Goal: Transaction & Acquisition: Obtain resource

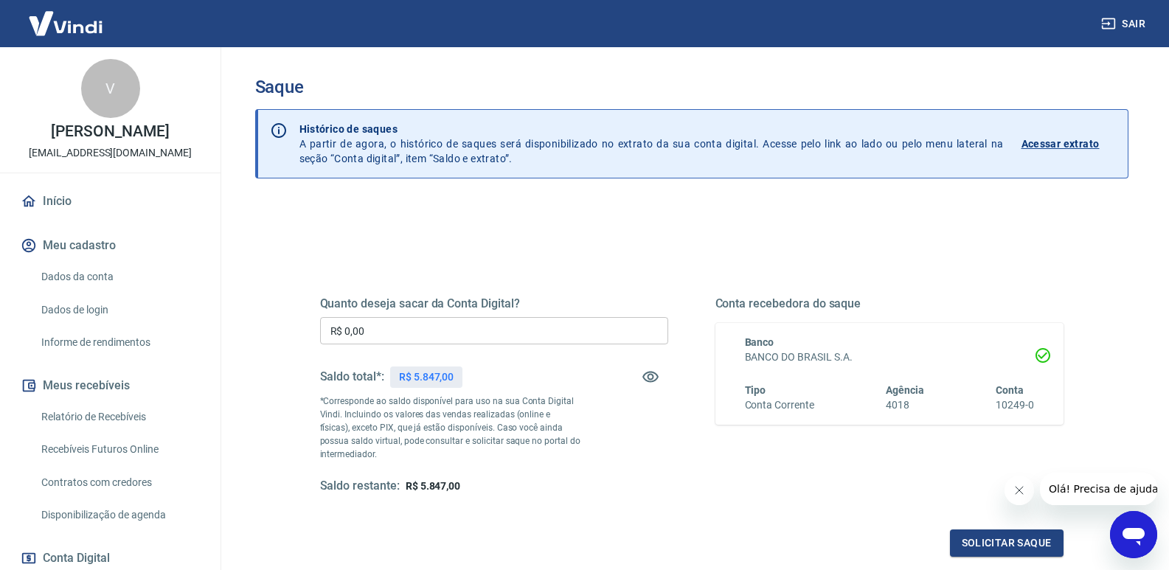
drag, startPoint x: 392, startPoint y: 334, endPoint x: 0, endPoint y: 354, distance: 392.2
click at [130, 334] on div "Sair V Victor De Campos Henrique Lopes polaris@polaris.ind.br Início Meu cadast…" at bounding box center [584, 285] width 1169 height 570
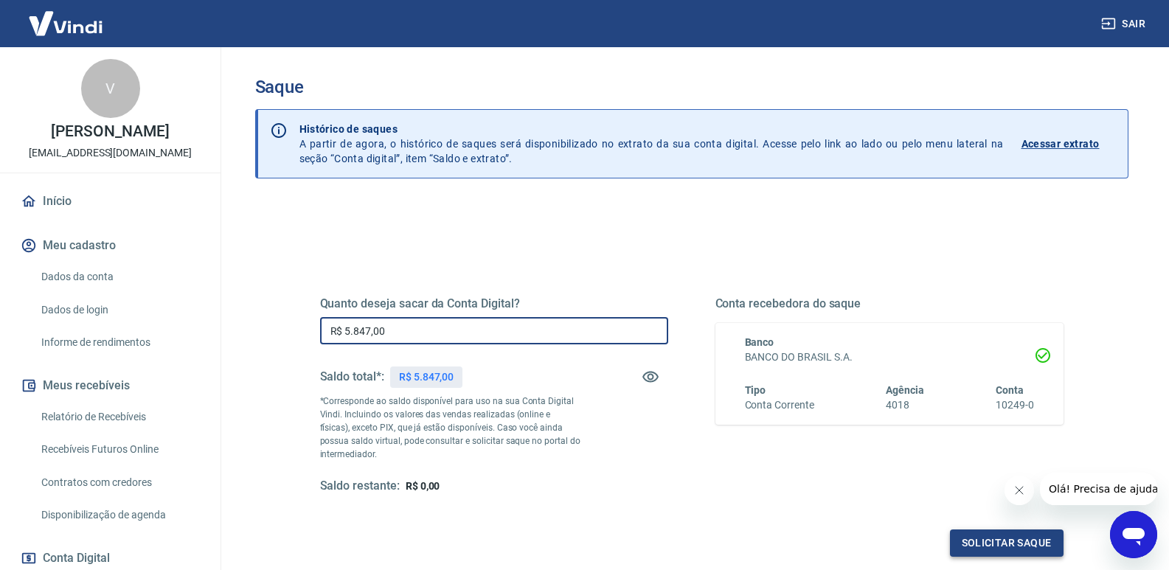
type input "R$ 5.847,00"
click at [978, 540] on button "Solicitar saque" at bounding box center [1007, 543] width 114 height 27
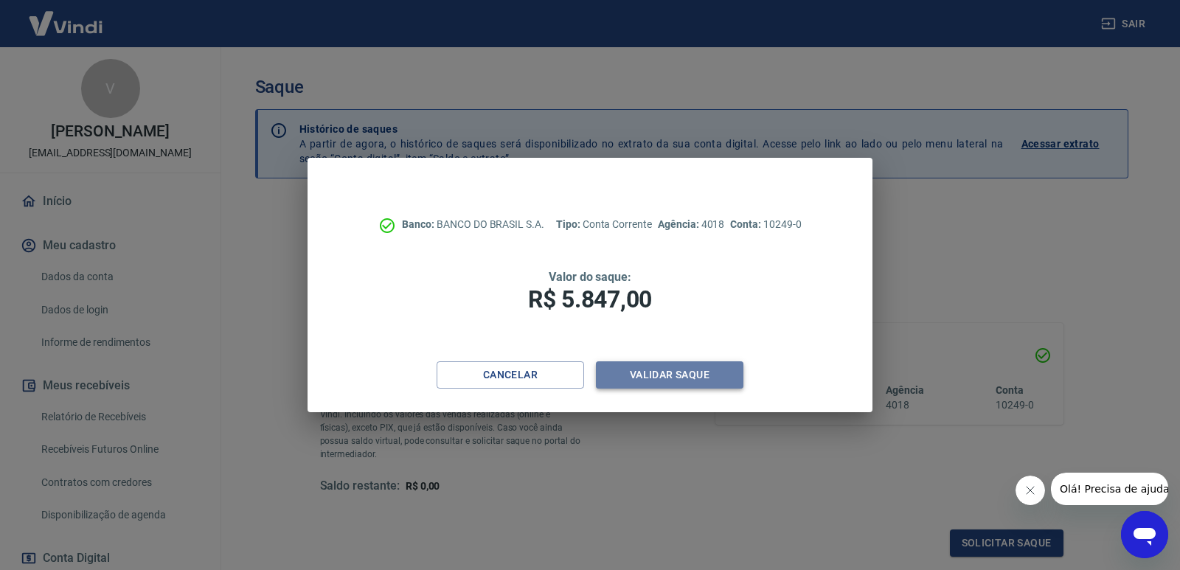
click at [660, 378] on button "Validar saque" at bounding box center [670, 374] width 148 height 27
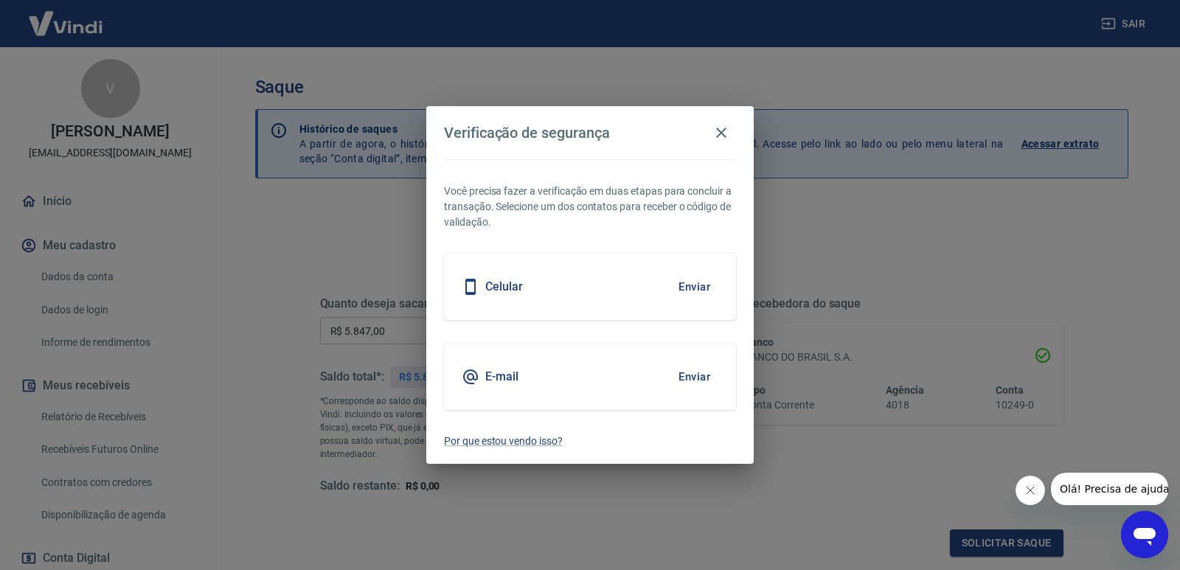
click at [691, 379] on button "Enviar" at bounding box center [695, 376] width 48 height 31
click at [687, 378] on body "Sair V Victor De Campos Henrique Lopes polaris@polaris.ind.br Início Meu cadast…" at bounding box center [590, 285] width 1180 height 570
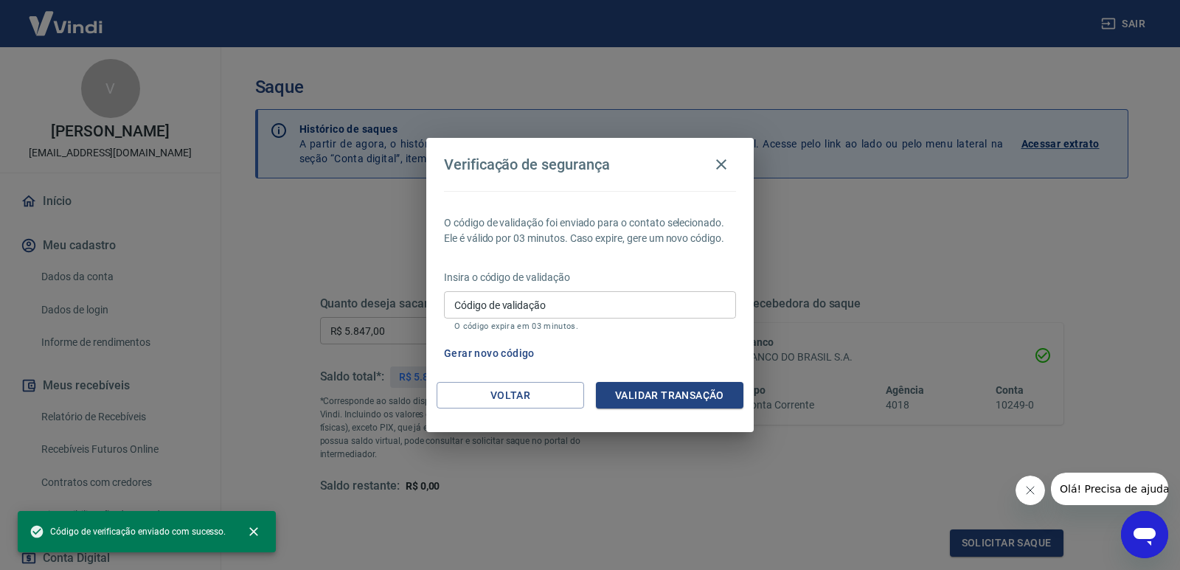
click at [538, 304] on input "Código de validação" at bounding box center [590, 304] width 292 height 27
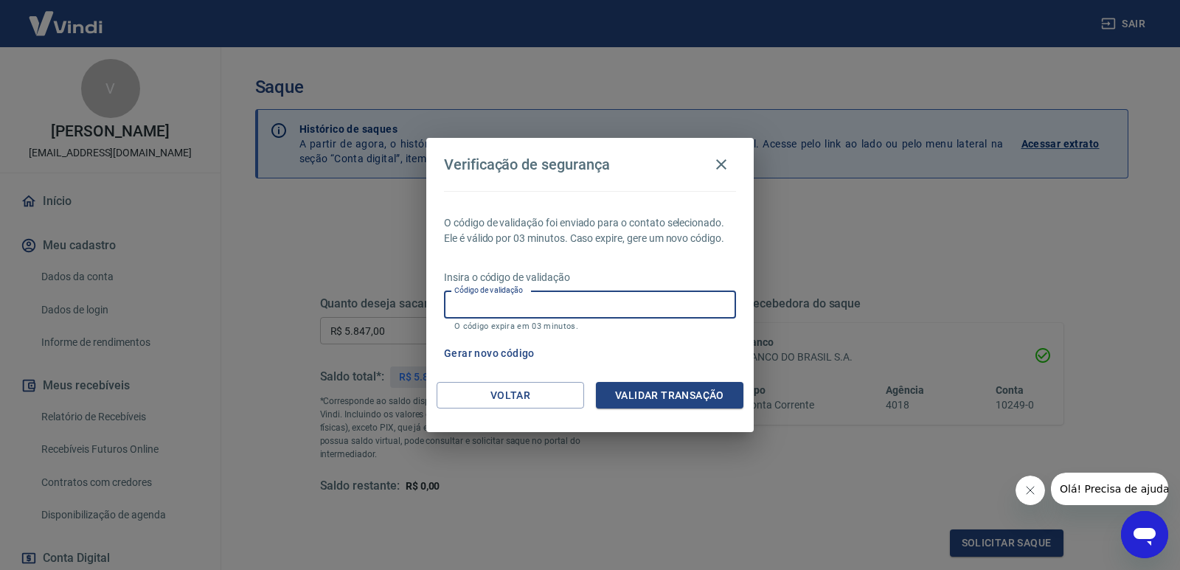
click at [465, 302] on input "Código de validação" at bounding box center [590, 304] width 292 height 27
click at [465, 305] on input "Código de validação" at bounding box center [590, 304] width 292 height 27
click at [468, 294] on div "Código de validação Código de validação O código expira em 03 minutos." at bounding box center [590, 311] width 292 height 40
click at [462, 305] on input "Código de validação" at bounding box center [590, 304] width 292 height 27
type input "94215"
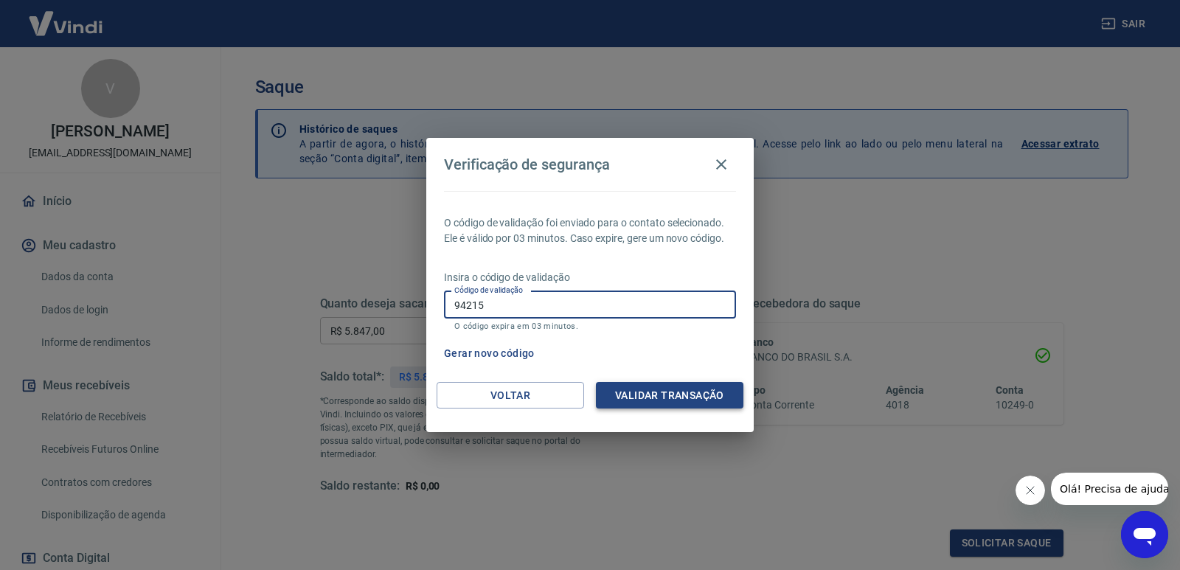
click at [665, 388] on button "Validar transação" at bounding box center [670, 395] width 148 height 27
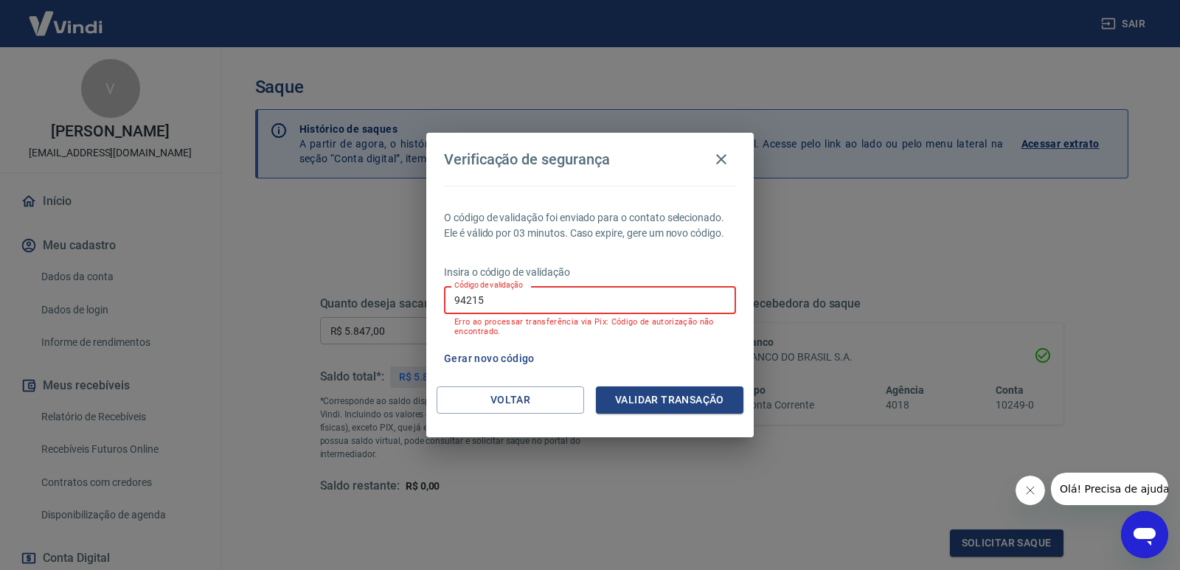
drag, startPoint x: 499, startPoint y: 303, endPoint x: 156, endPoint y: 300, distance: 343.8
click at [273, 302] on div "Verificação de segurança O código de validação foi enviado para o contato selec…" at bounding box center [590, 285] width 1180 height 570
click at [547, 304] on input "Código de validação" at bounding box center [590, 299] width 292 height 27
type input "942015"
click at [668, 398] on button "Validar transação" at bounding box center [670, 400] width 148 height 27
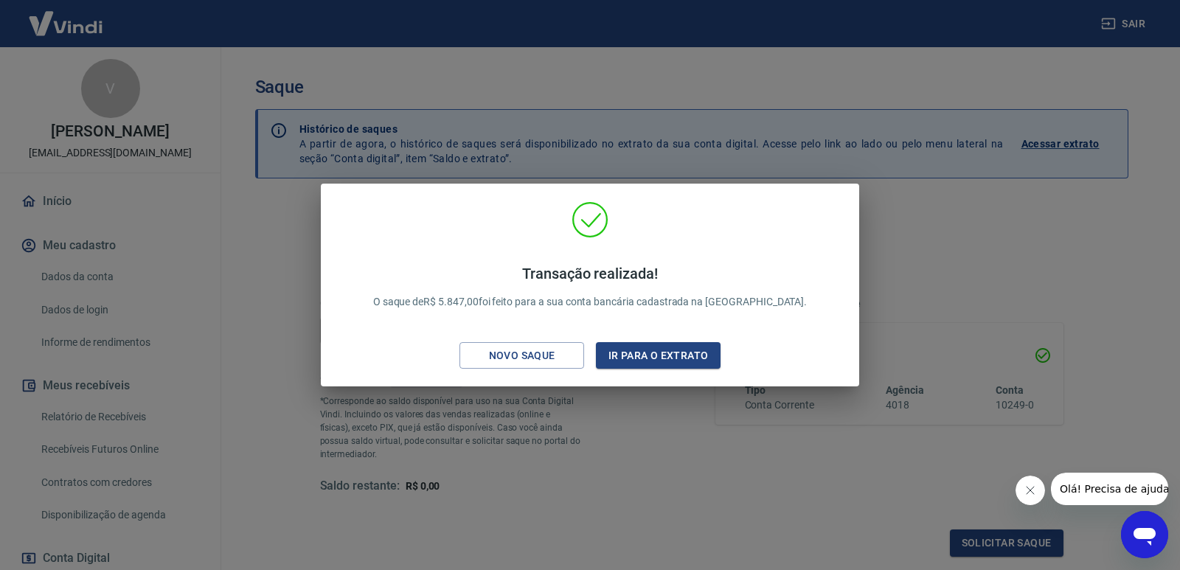
click at [994, 264] on div "Transação realizada! O saque de R$ 5.847,00 foi feito para a sua conta bancária…" at bounding box center [590, 285] width 1180 height 570
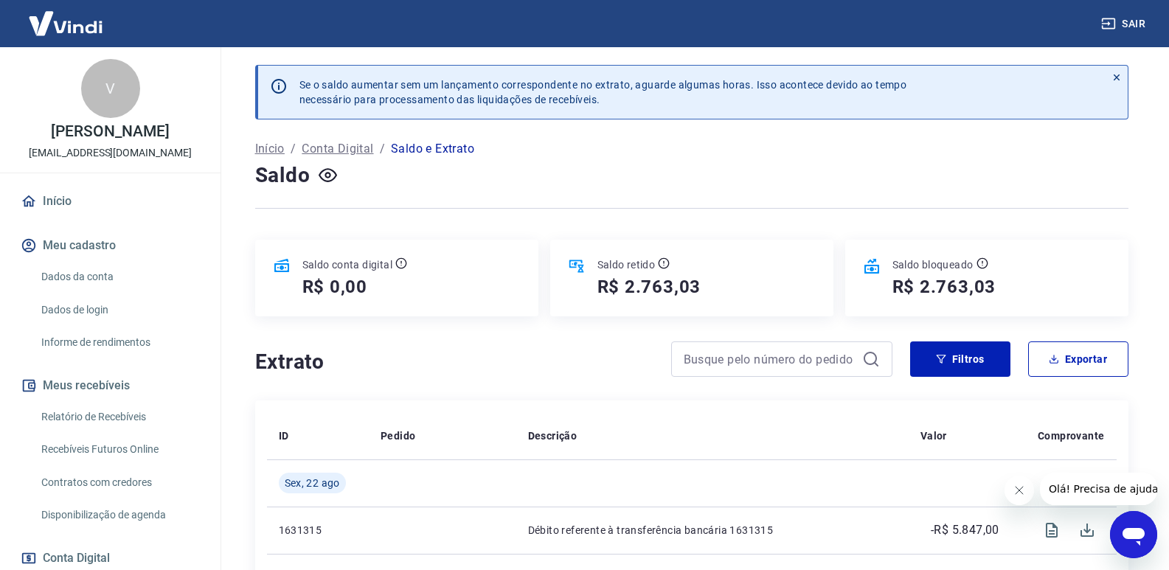
scroll to position [148, 0]
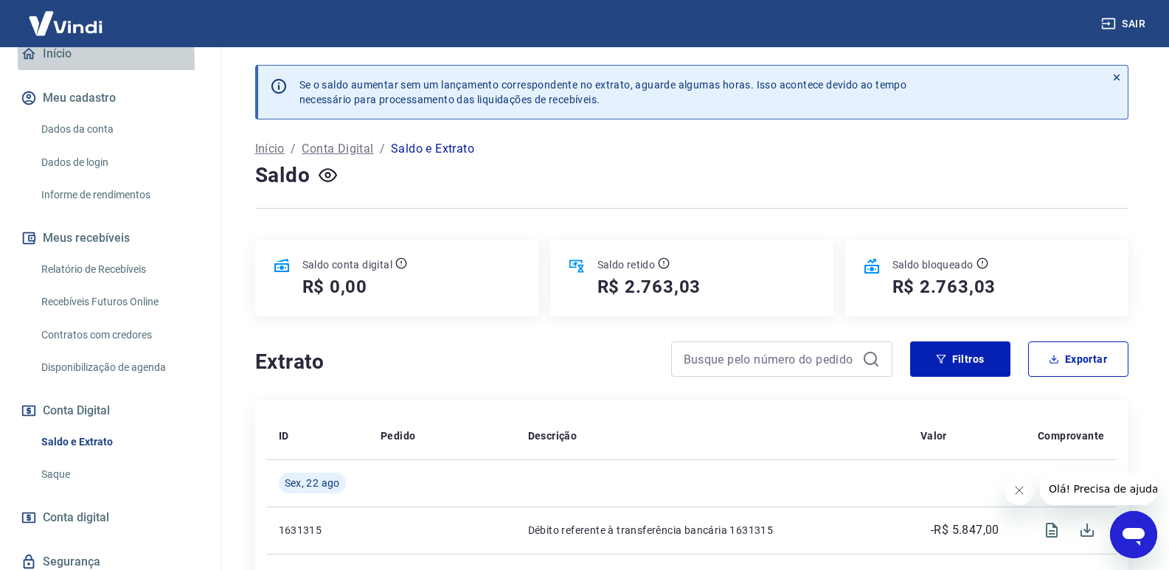
click at [62, 70] on link "Início" at bounding box center [110, 54] width 185 height 32
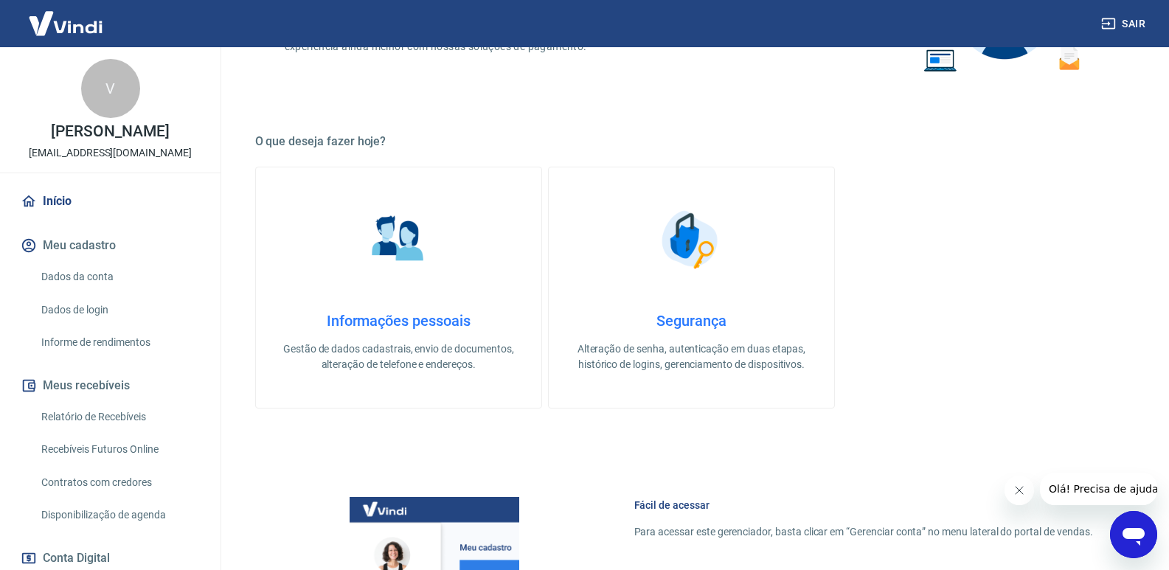
scroll to position [137, 0]
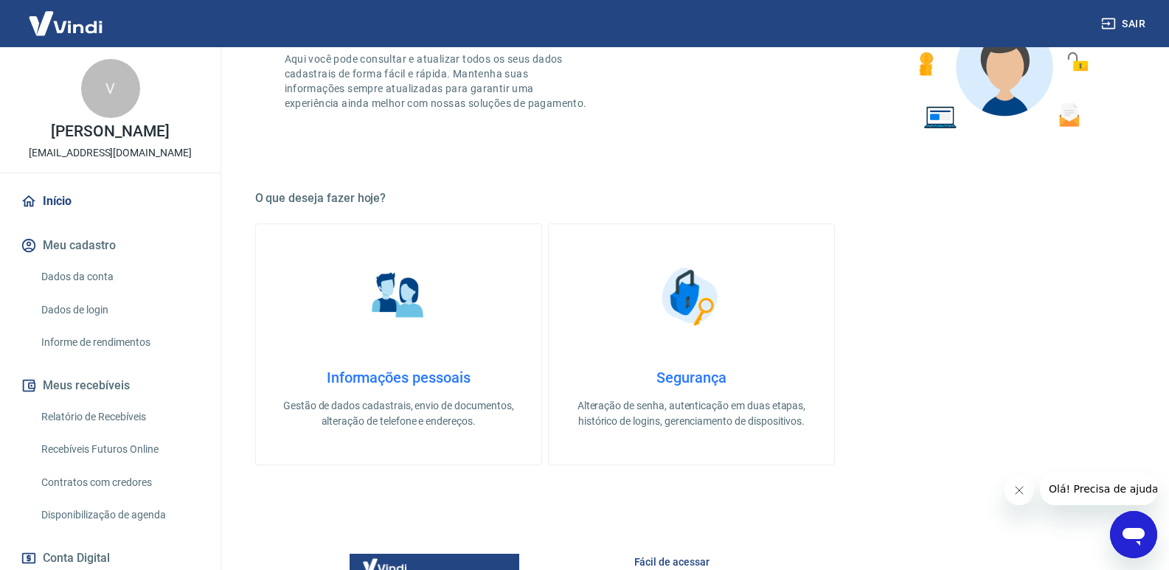
click at [55, 218] on link "Início" at bounding box center [110, 201] width 185 height 32
click at [91, 432] on link "Relatório de Recebíveis" at bounding box center [118, 417] width 167 height 30
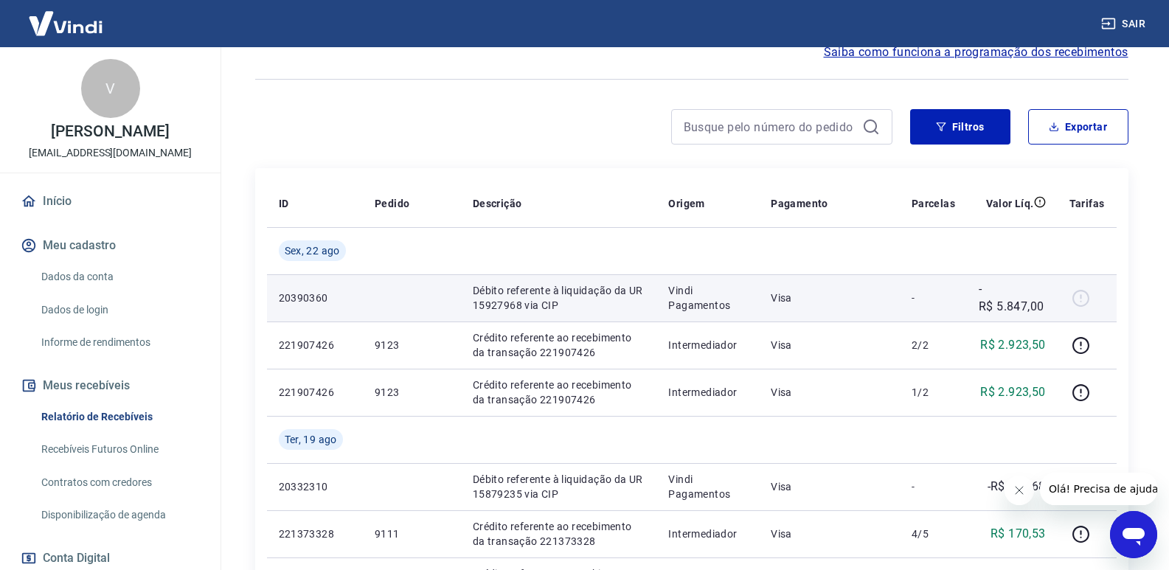
scroll to position [148, 0]
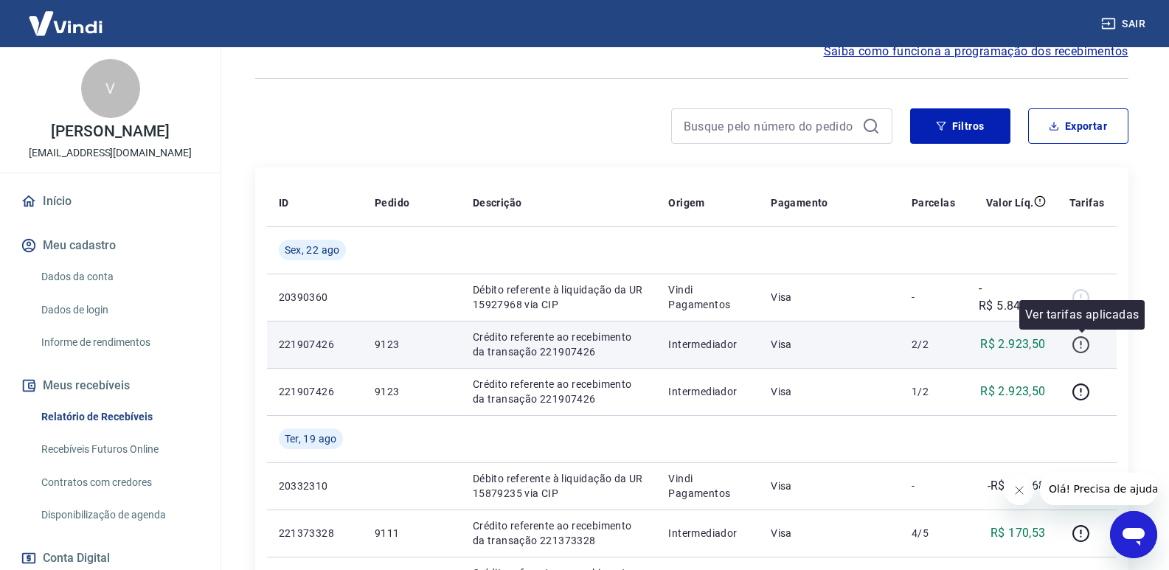
click at [1081, 347] on icon "button" at bounding box center [1081, 345] width 18 height 18
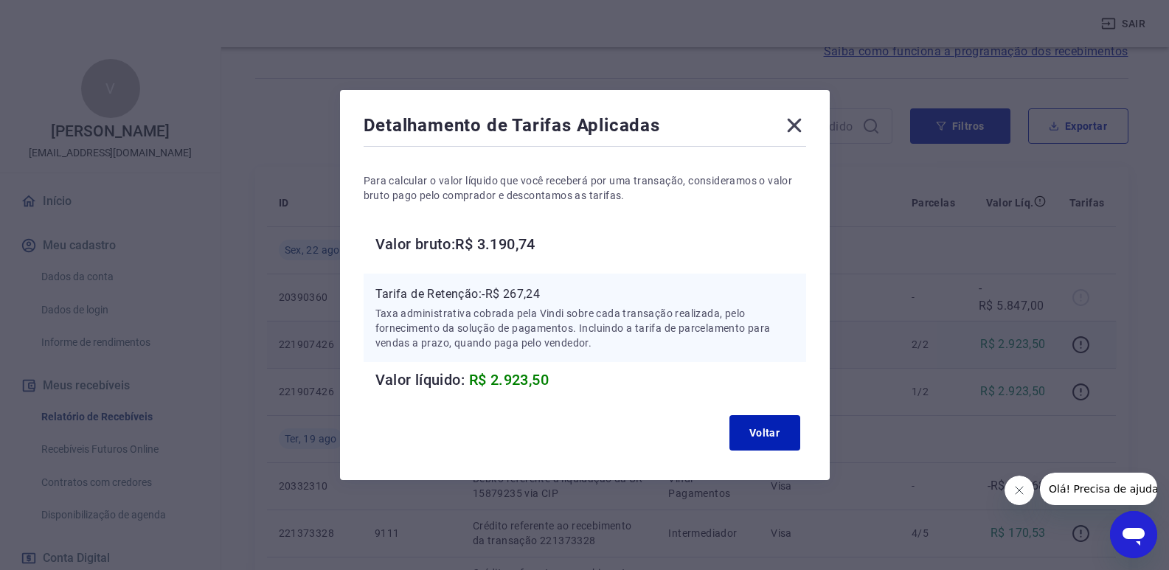
click at [806, 116] on icon at bounding box center [795, 126] width 24 height 24
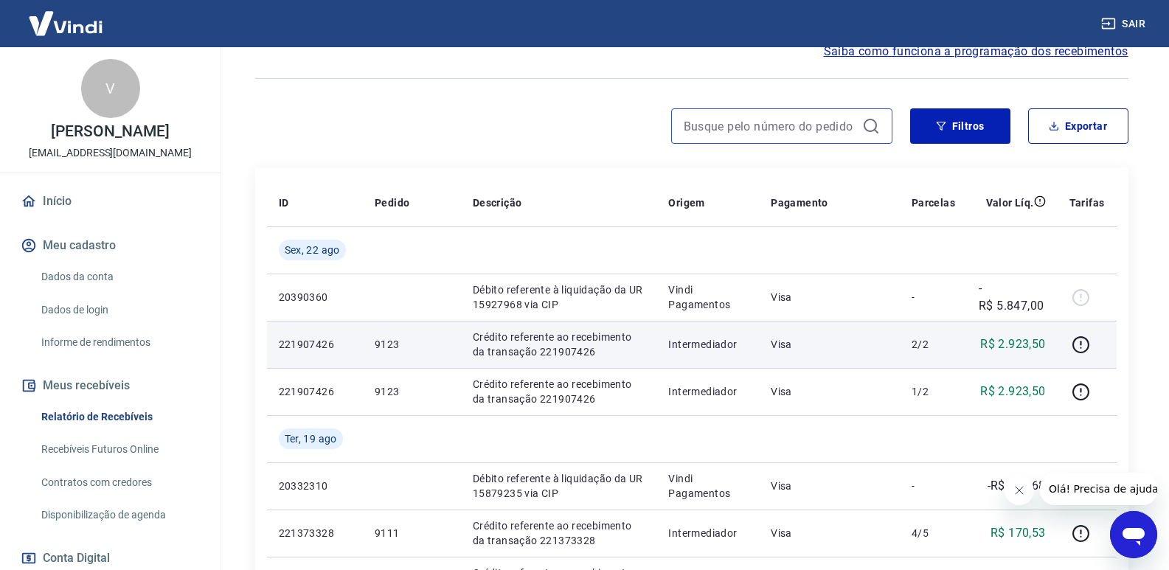
click at [740, 132] on input at bounding box center [770, 126] width 173 height 22
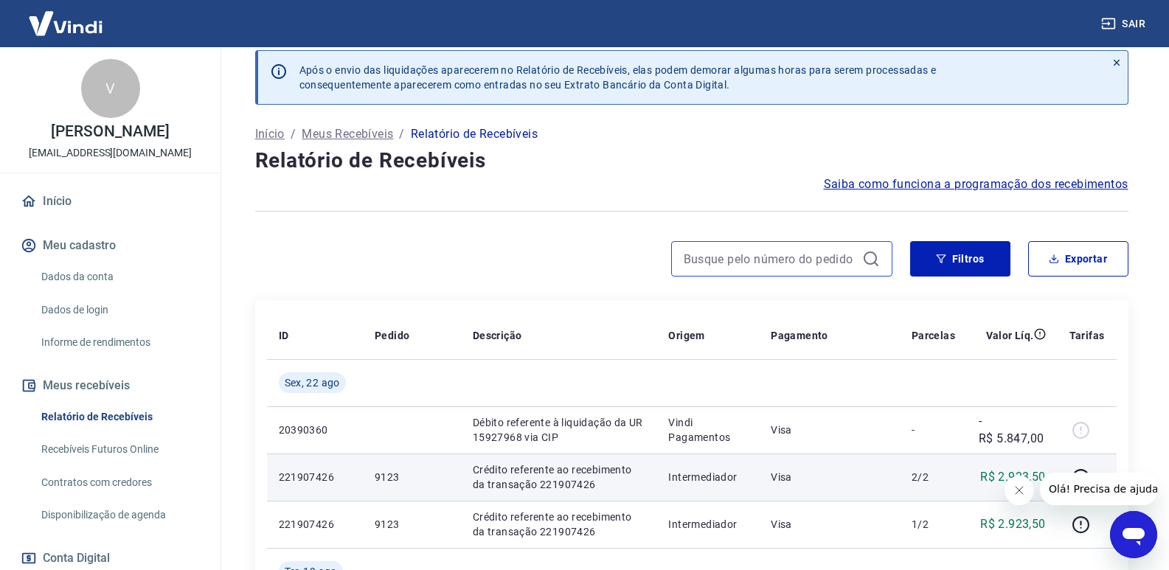
scroll to position [0, 0]
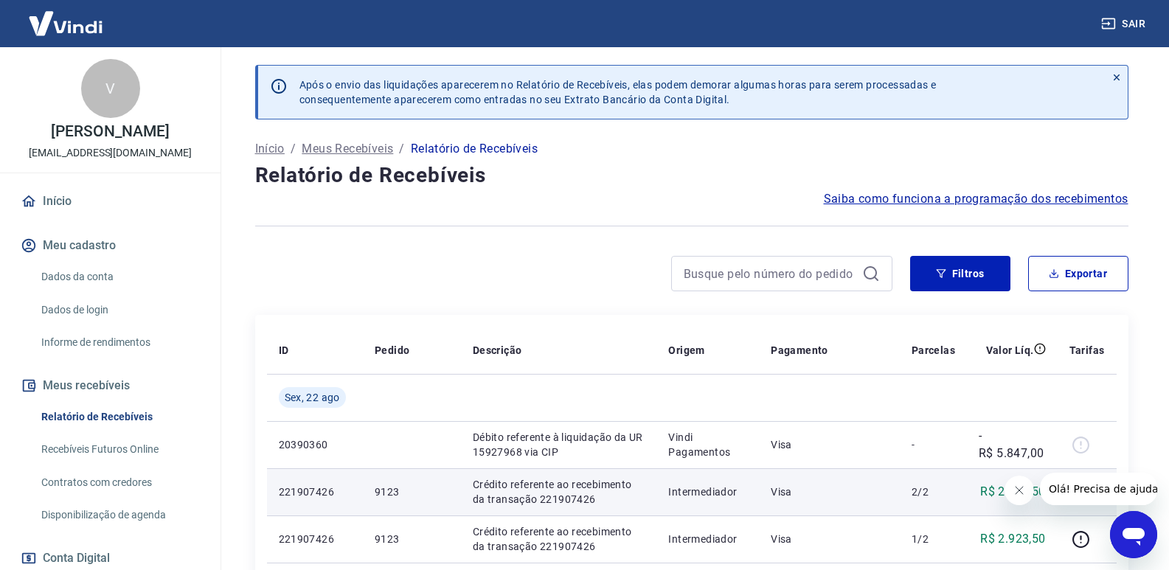
click at [329, 147] on p "Meus Recebíveis" at bounding box center [347, 149] width 91 height 18
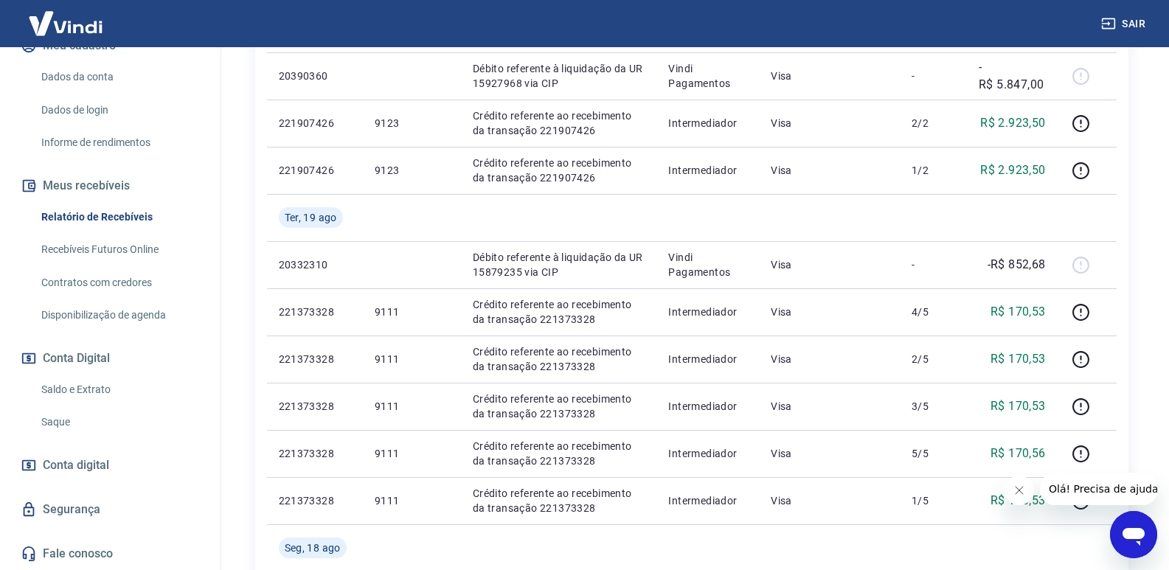
scroll to position [443, 0]
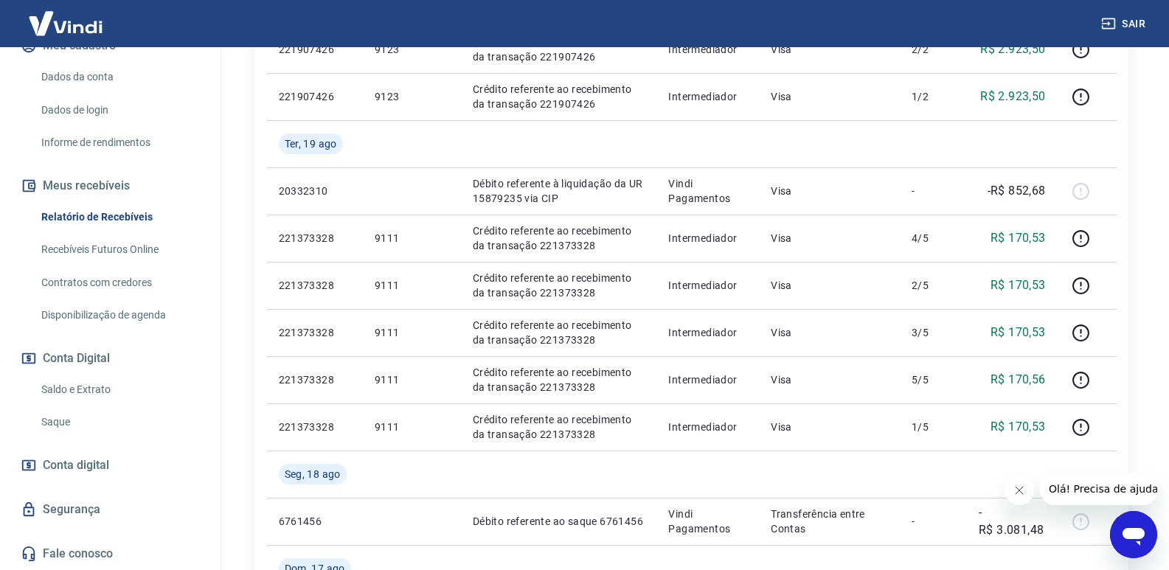
click at [73, 390] on link "Saldo e Extrato" at bounding box center [118, 390] width 167 height 30
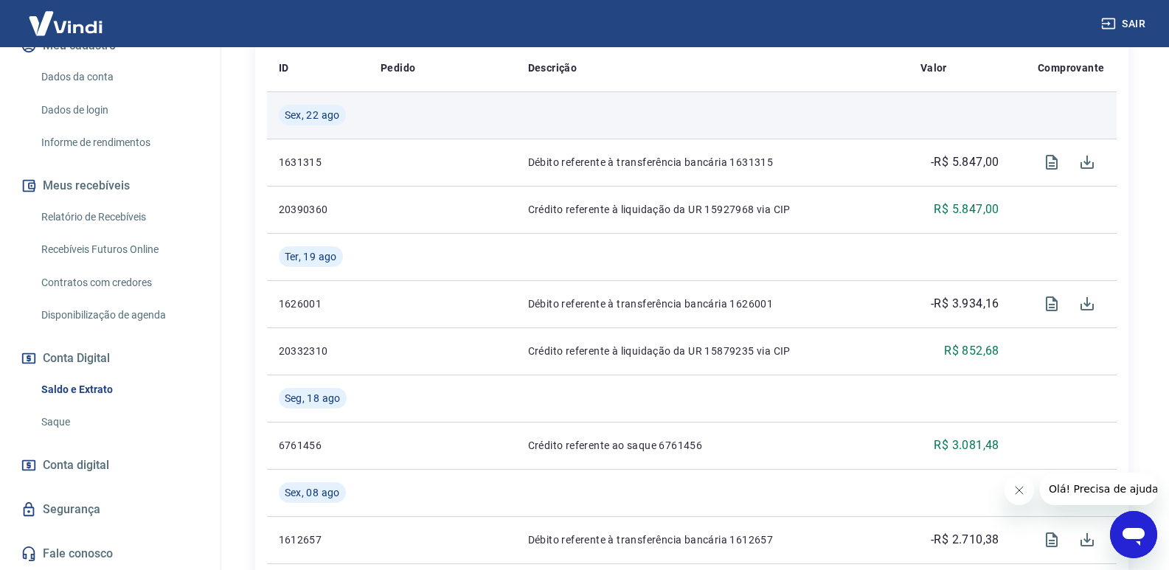
scroll to position [369, 0]
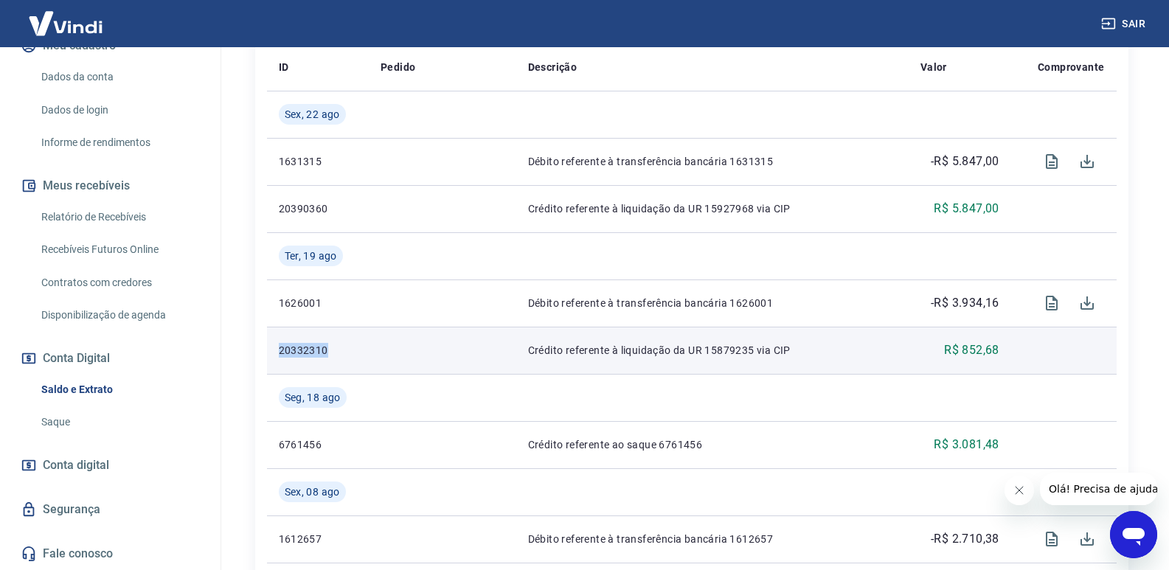
drag, startPoint x: 280, startPoint y: 350, endPoint x: 349, endPoint y: 352, distance: 68.6
click at [349, 352] on p "20332310" at bounding box center [318, 350] width 79 height 15
copy p "20332310"
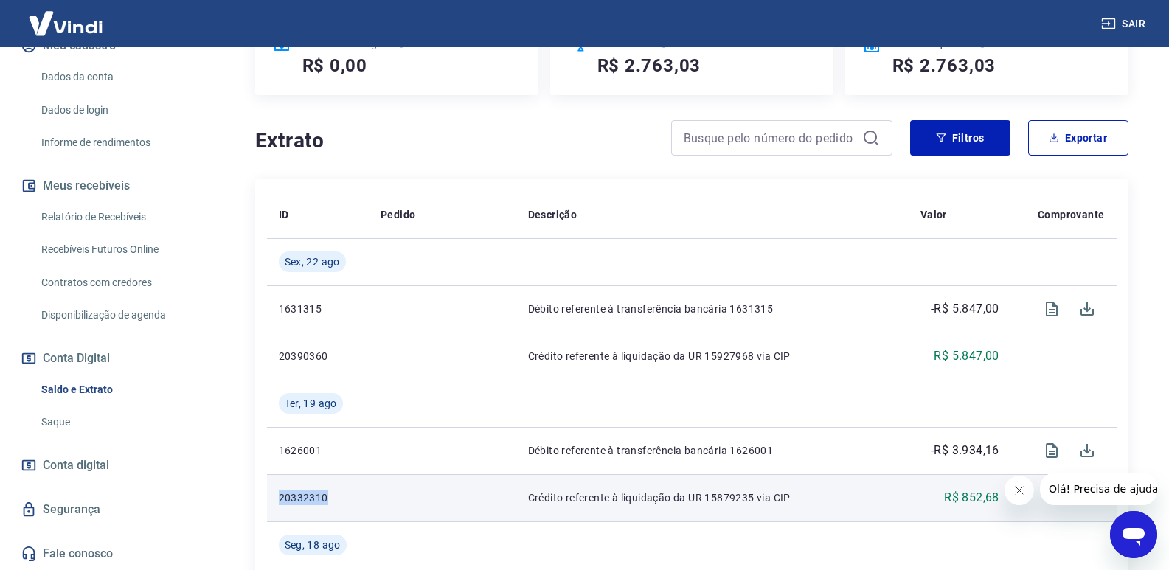
scroll to position [148, 0]
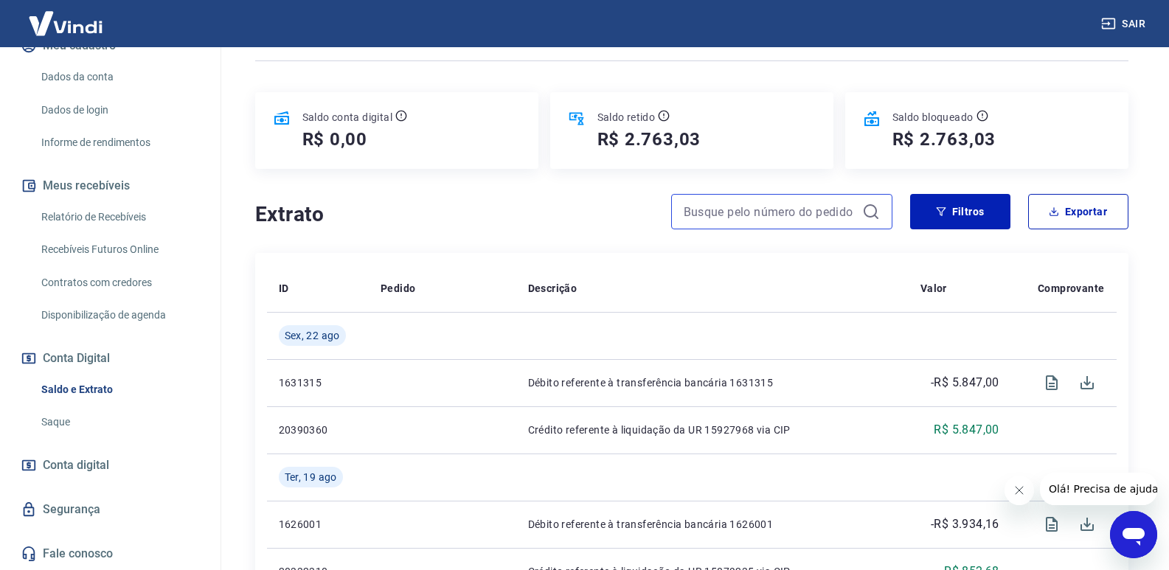
click at [719, 212] on input at bounding box center [770, 212] width 173 height 22
paste input "20332310"
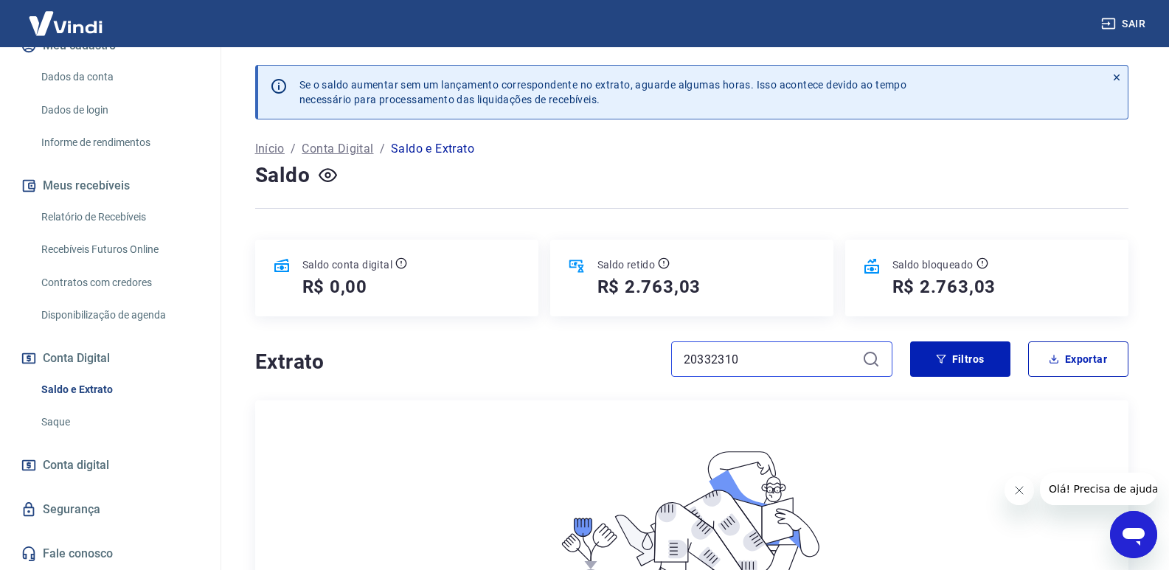
type input "20332310"
click at [868, 363] on icon at bounding box center [871, 359] width 18 height 18
